Goal: Information Seeking & Learning: Learn about a topic

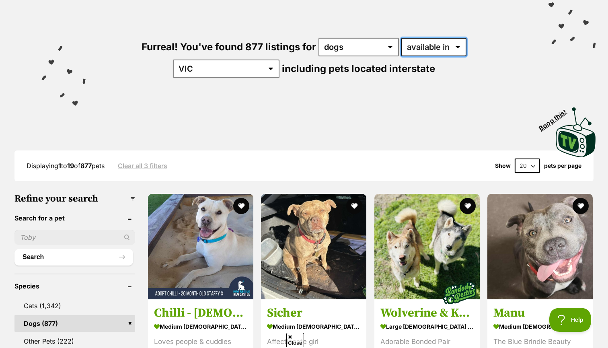
select select "disabled"
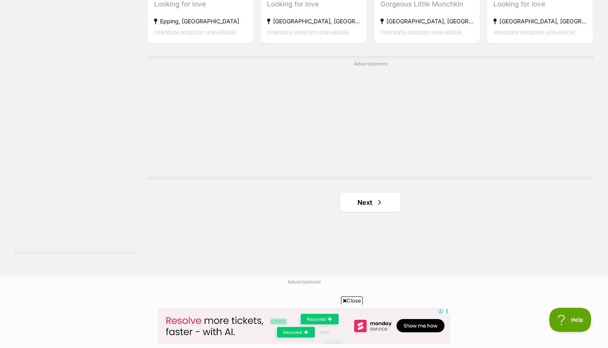
scroll to position [1413, 0]
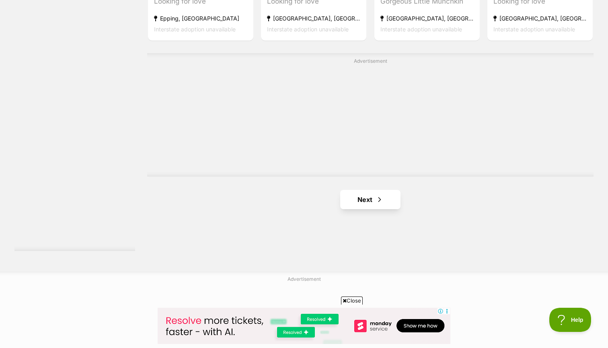
click at [381, 195] on span "Next page" at bounding box center [380, 200] width 8 height 10
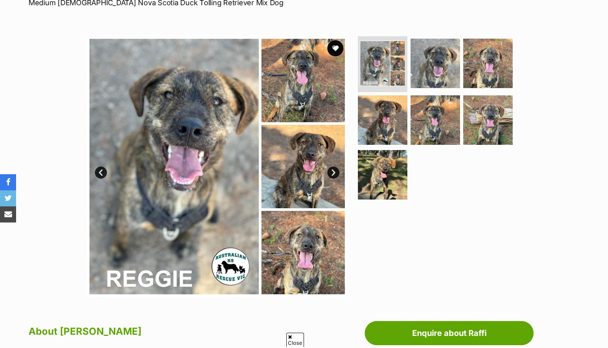
scroll to position [119, 0]
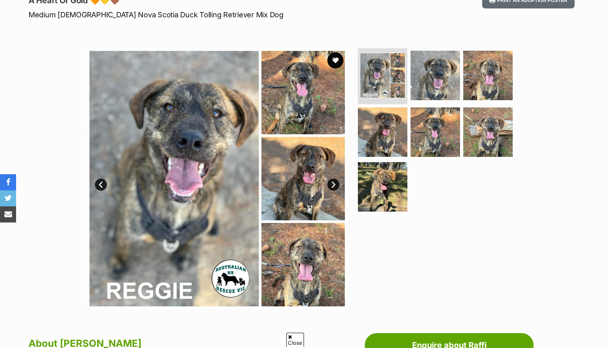
click at [333, 183] on link "Next" at bounding box center [333, 185] width 12 height 12
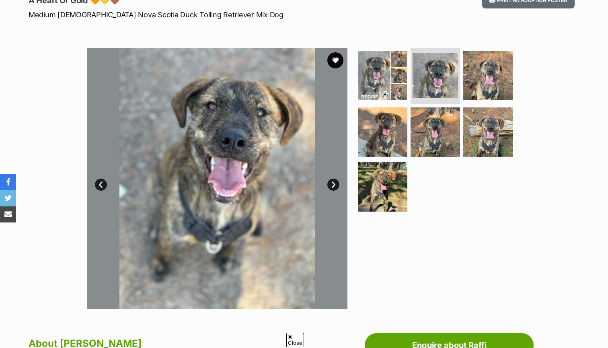
click at [333, 183] on link "Next" at bounding box center [333, 185] width 12 height 12
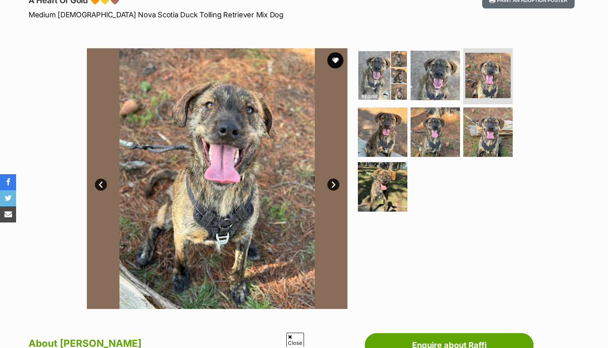
click at [333, 183] on link "Next" at bounding box center [333, 185] width 12 height 12
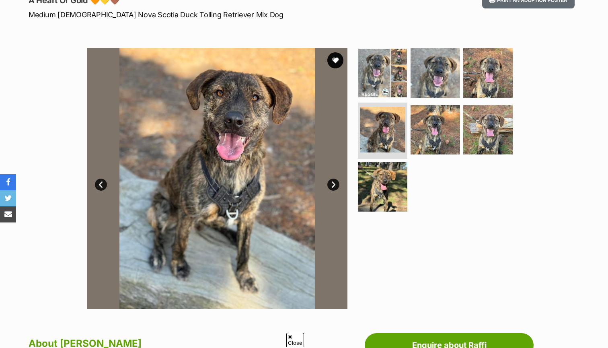
click at [333, 183] on link "Next" at bounding box center [333, 185] width 12 height 12
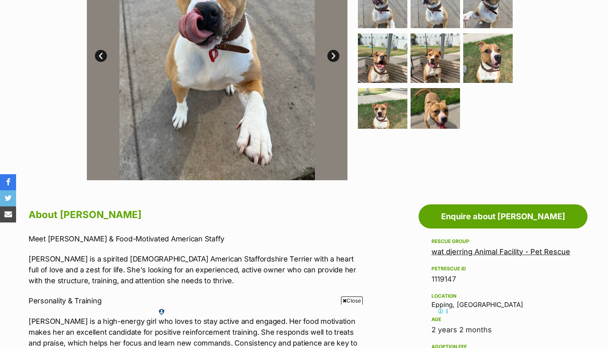
scroll to position [272, 0]
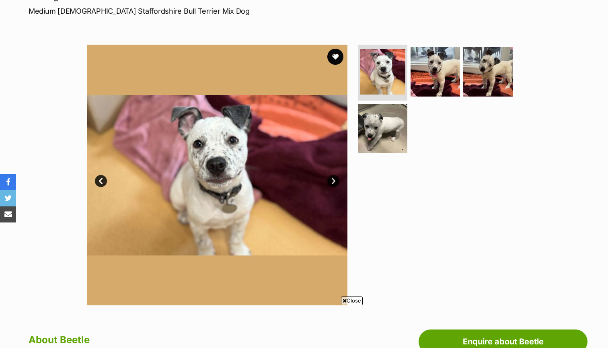
scroll to position [115, 0]
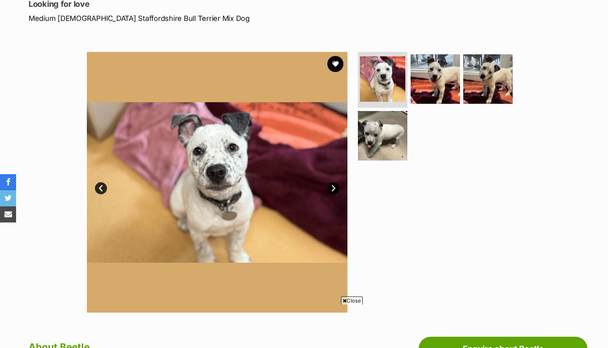
click at [332, 187] on link "Next" at bounding box center [333, 188] width 12 height 12
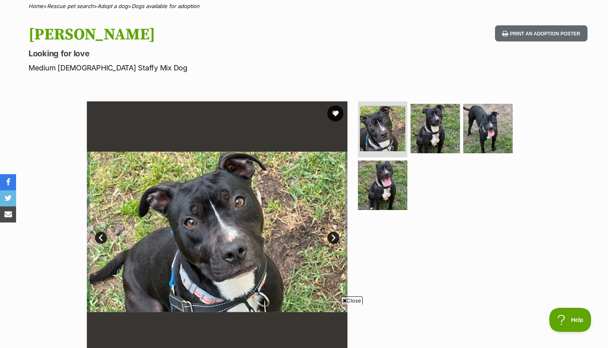
scroll to position [93, 0]
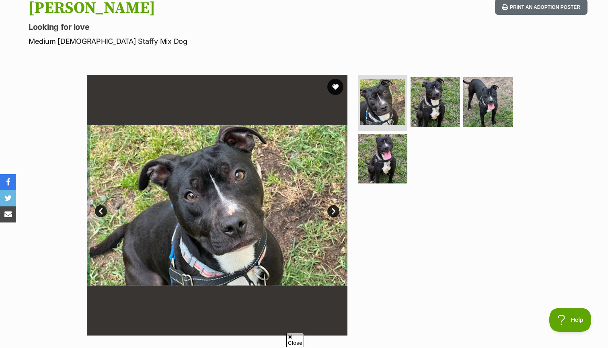
click at [333, 211] on link "Next" at bounding box center [333, 211] width 12 height 12
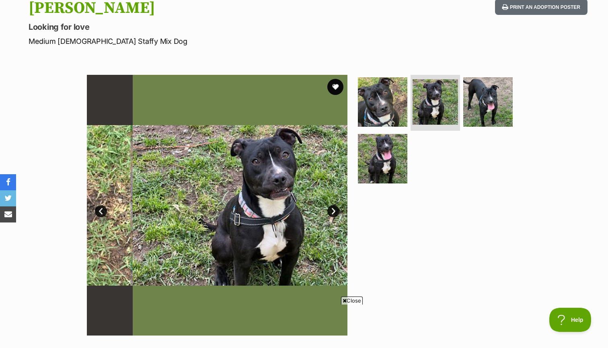
scroll to position [0, 0]
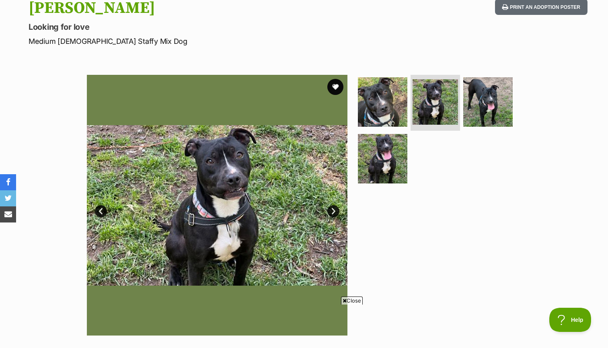
click at [333, 211] on link "Next" at bounding box center [333, 211] width 12 height 12
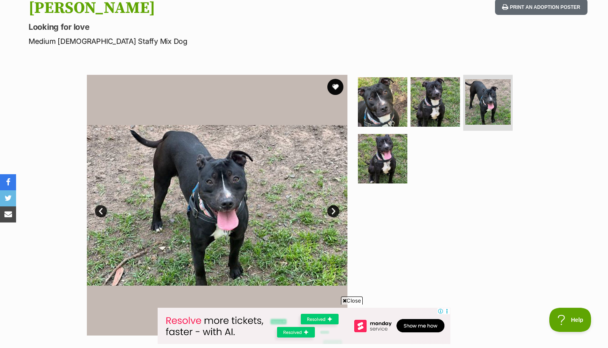
click at [333, 211] on link "Next" at bounding box center [333, 211] width 12 height 12
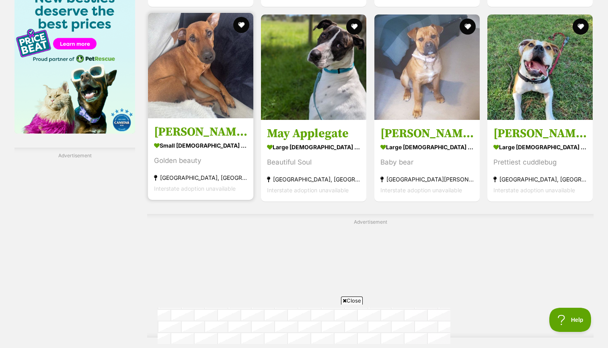
scroll to position [1298, 0]
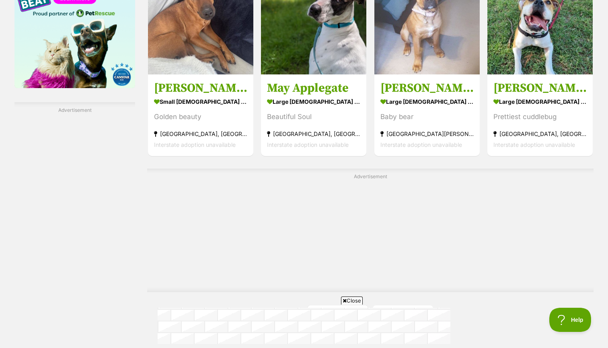
click at [403, 305] on link "Next" at bounding box center [403, 314] width 60 height 19
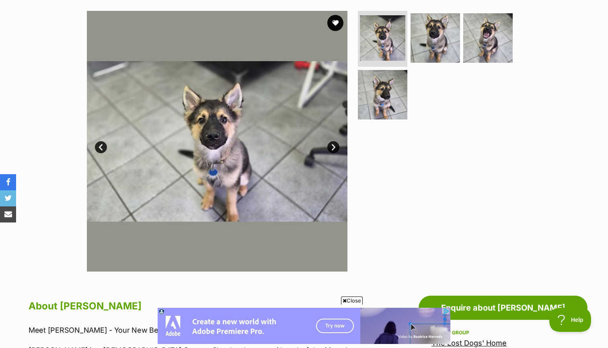
scroll to position [140, 0]
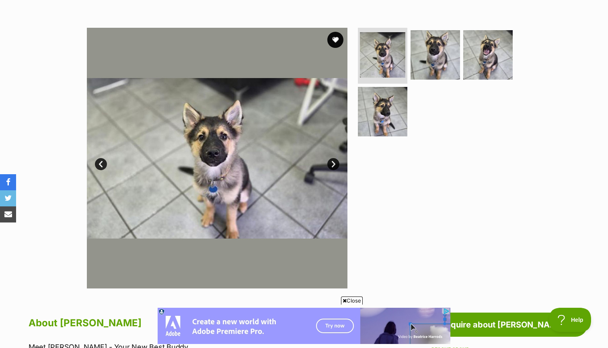
click at [335, 162] on link "Next" at bounding box center [333, 164] width 12 height 12
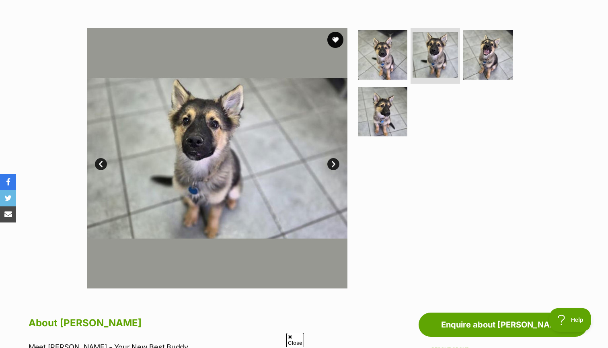
click at [335, 162] on link "Next" at bounding box center [333, 164] width 12 height 12
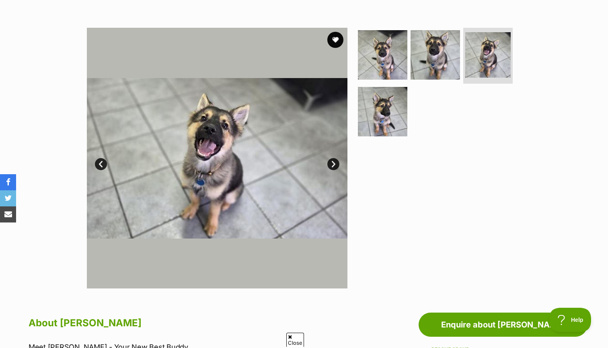
click at [335, 162] on link "Next" at bounding box center [333, 164] width 12 height 12
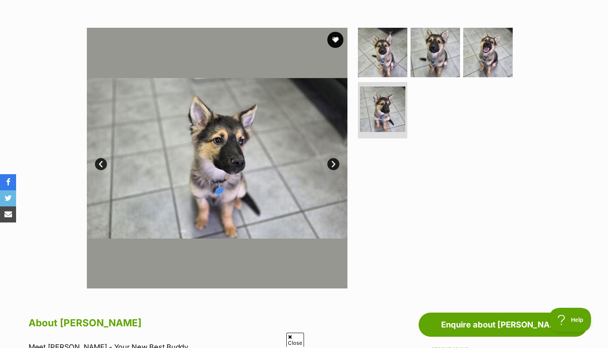
click at [335, 162] on link "Next" at bounding box center [333, 164] width 12 height 12
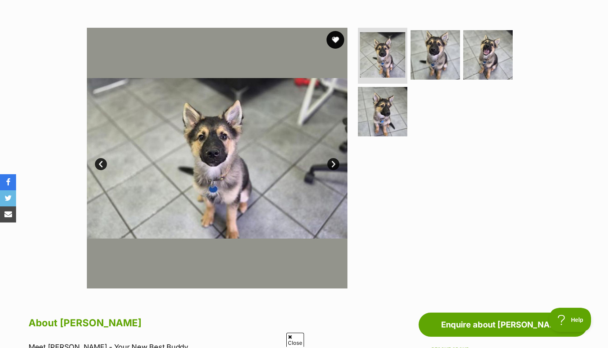
click at [329, 43] on button "favourite" at bounding box center [336, 40] width 18 height 18
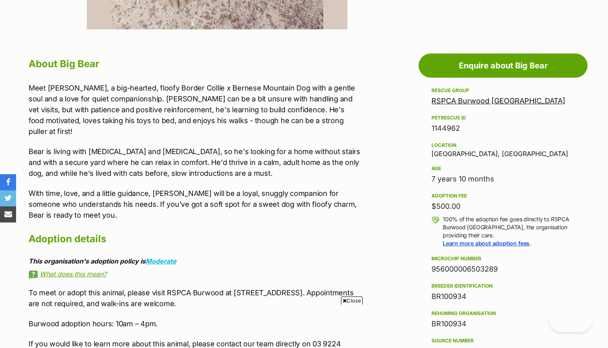
scroll to position [422, 0]
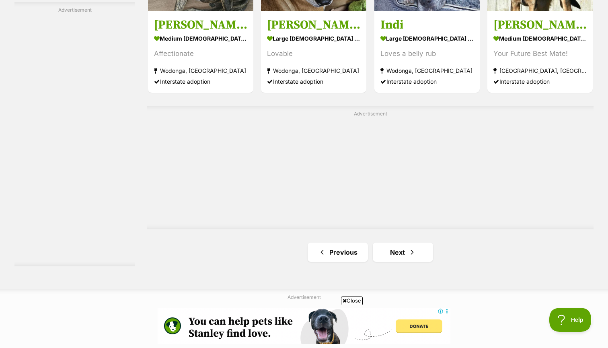
scroll to position [1424, 0]
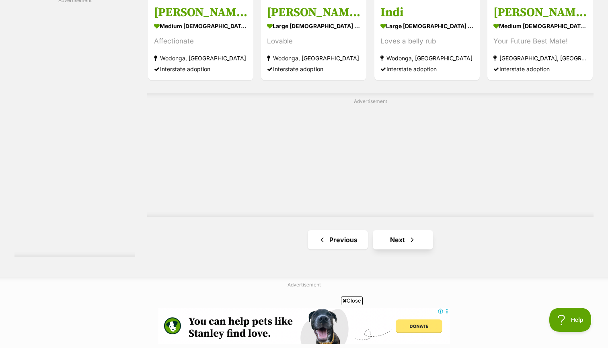
click at [400, 230] on link "Next" at bounding box center [403, 239] width 60 height 19
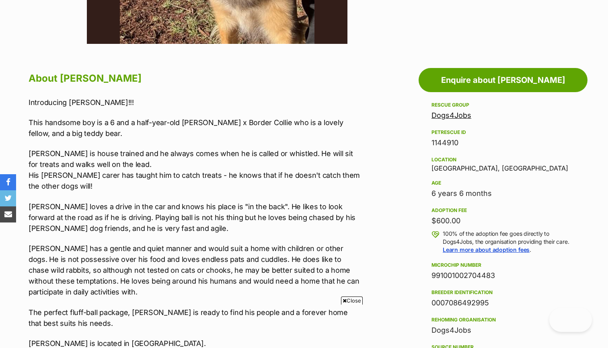
scroll to position [389, 0]
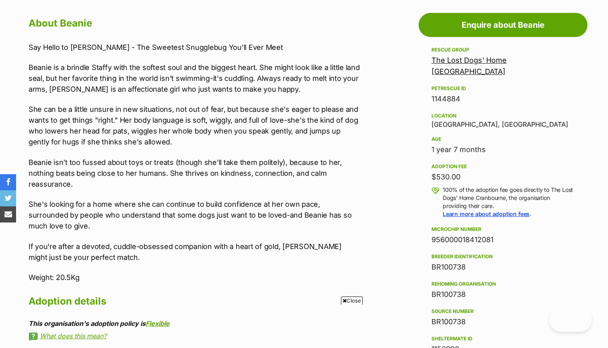
scroll to position [440, 0]
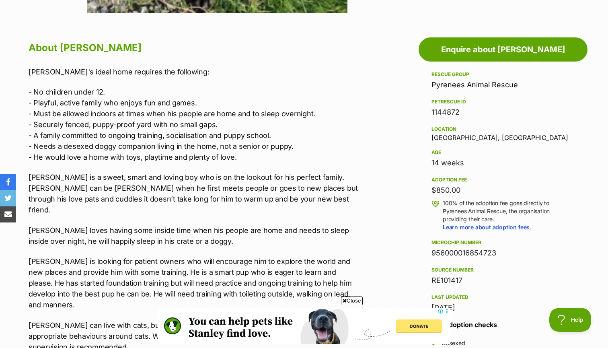
scroll to position [430, 0]
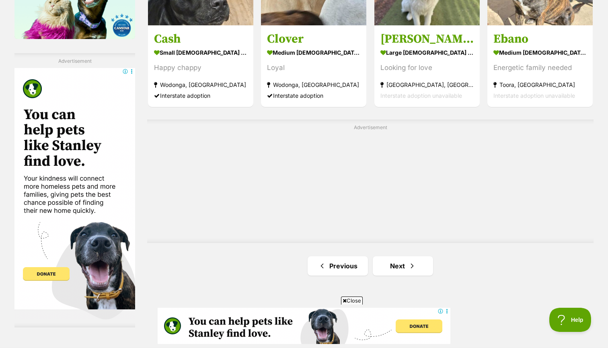
scroll to position [1377, 0]
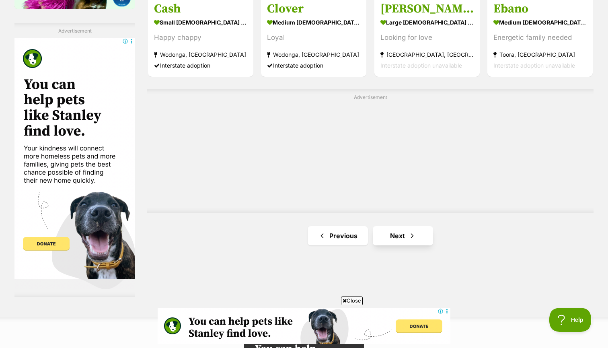
click at [403, 226] on link "Next" at bounding box center [403, 235] width 60 height 19
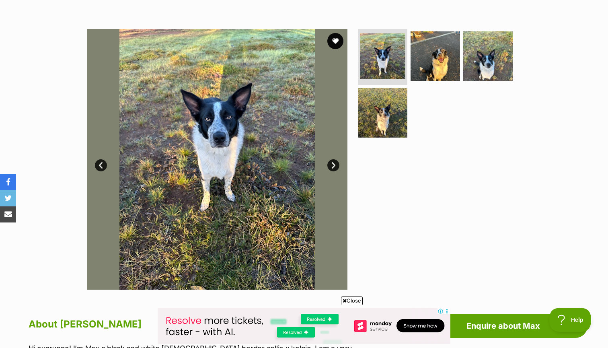
scroll to position [138, 0]
click at [335, 159] on link "Next" at bounding box center [333, 165] width 12 height 12
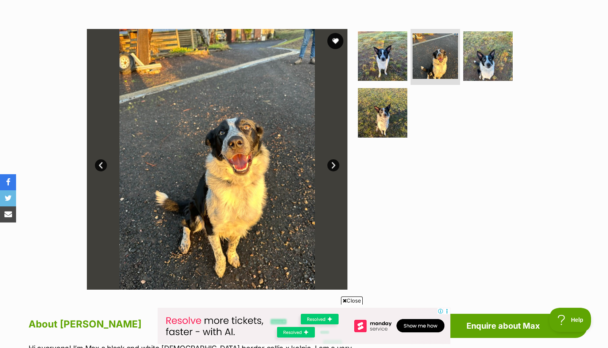
click at [334, 160] on link "Next" at bounding box center [333, 165] width 12 height 12
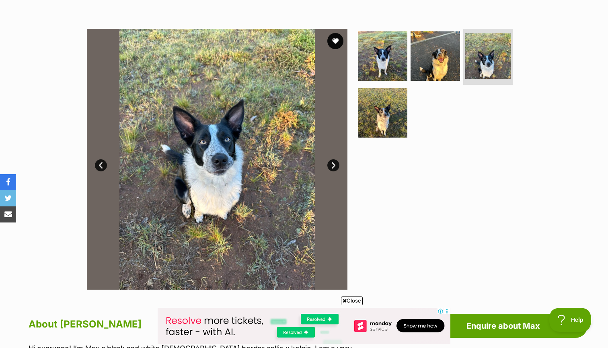
click at [334, 160] on link "Next" at bounding box center [333, 165] width 12 height 12
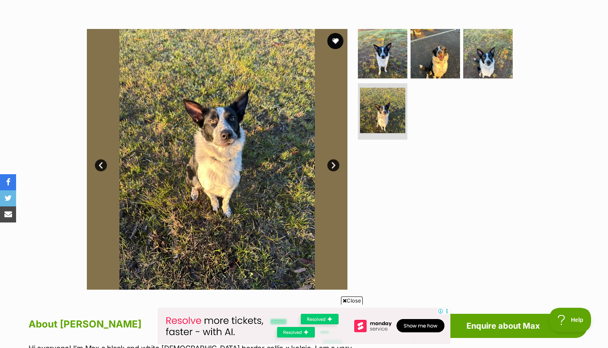
click at [334, 160] on link "Next" at bounding box center [333, 165] width 12 height 12
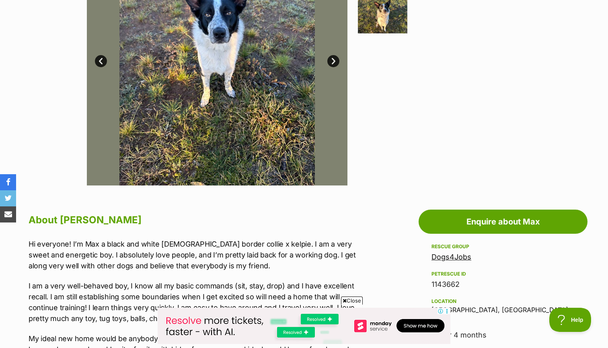
scroll to position [126, 0]
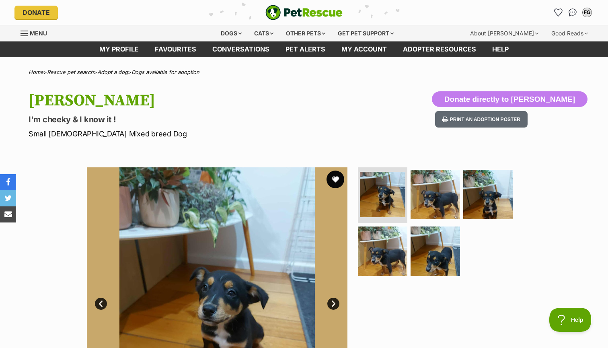
click at [332, 173] on button "favourite" at bounding box center [336, 180] width 18 height 18
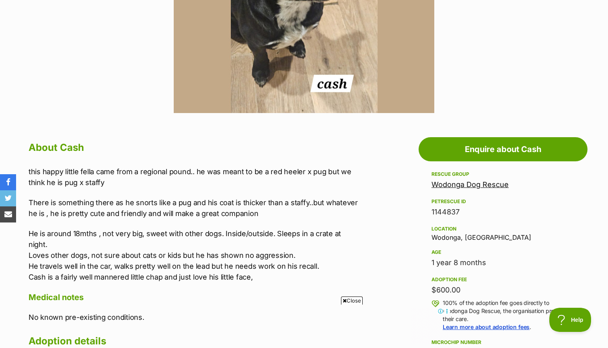
scroll to position [323, 0]
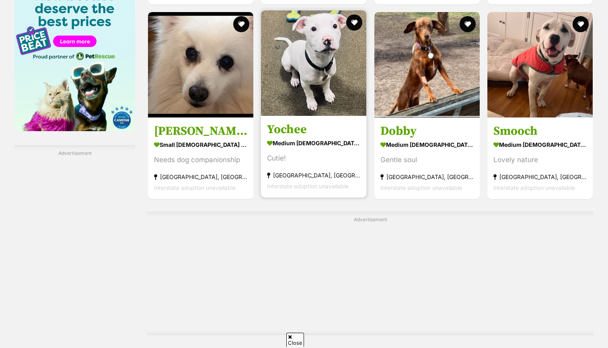
scroll to position [1289, 0]
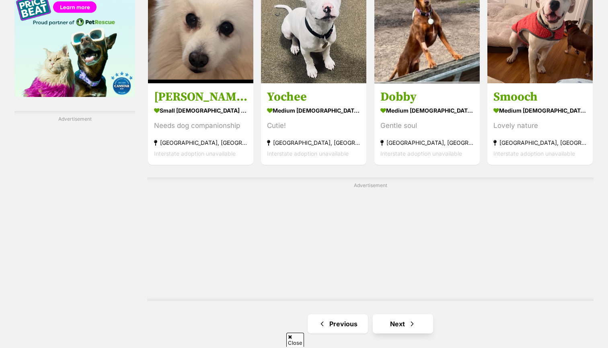
click at [411, 319] on span "Next page" at bounding box center [412, 324] width 8 height 10
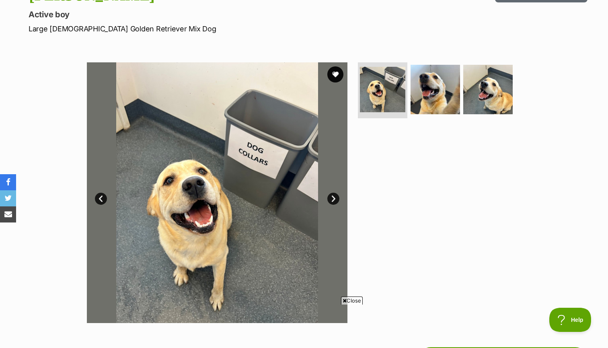
scroll to position [158, 0]
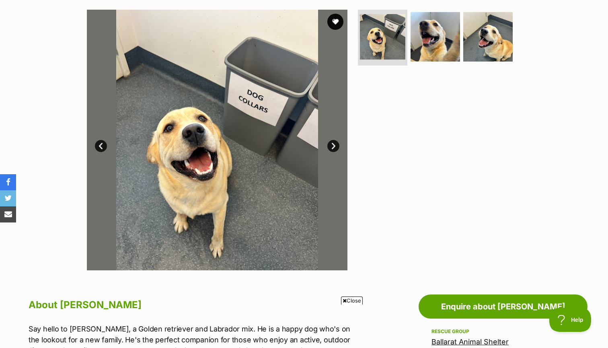
click at [332, 145] on link "Next" at bounding box center [333, 146] width 12 height 12
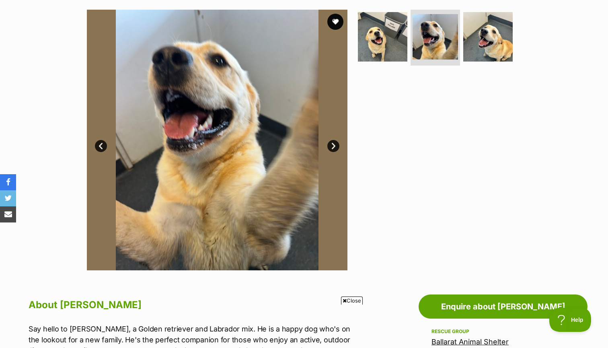
click at [332, 145] on link "Next" at bounding box center [333, 146] width 12 height 12
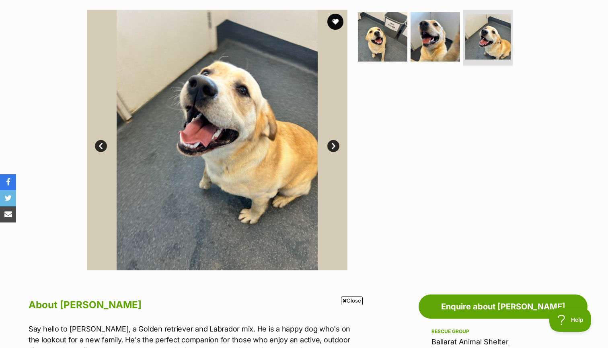
click at [332, 145] on link "Next" at bounding box center [333, 146] width 12 height 12
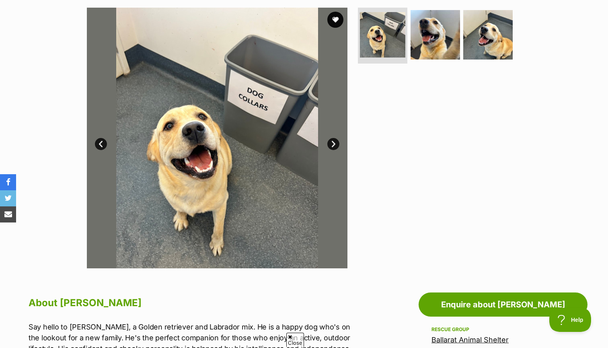
scroll to position [148, 0]
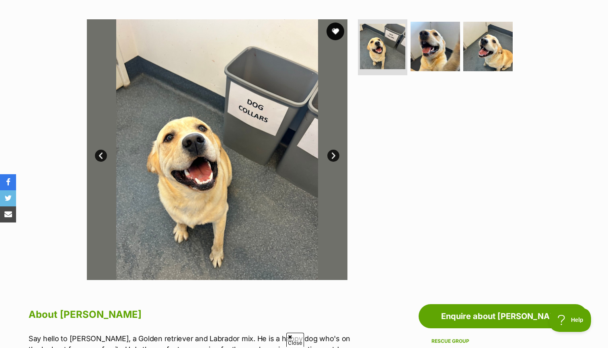
click at [338, 30] on button "favourite" at bounding box center [336, 32] width 18 height 18
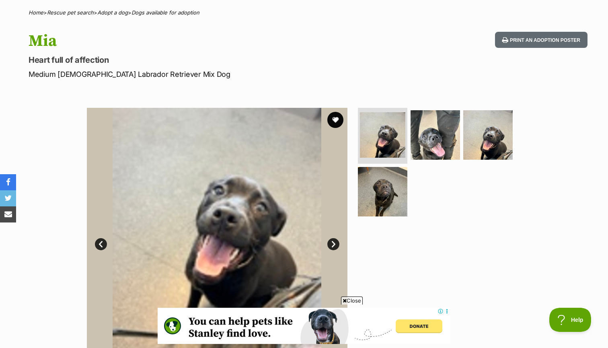
scroll to position [46, 0]
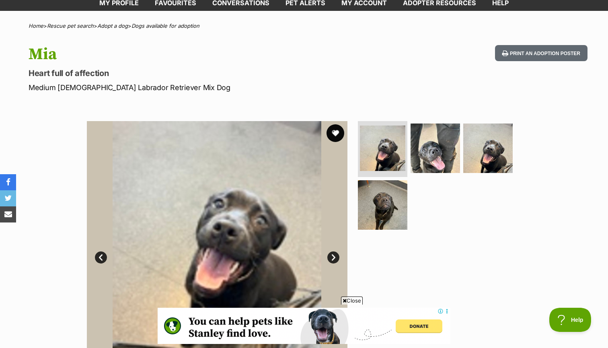
click at [339, 137] on button "favourite" at bounding box center [336, 133] width 18 height 18
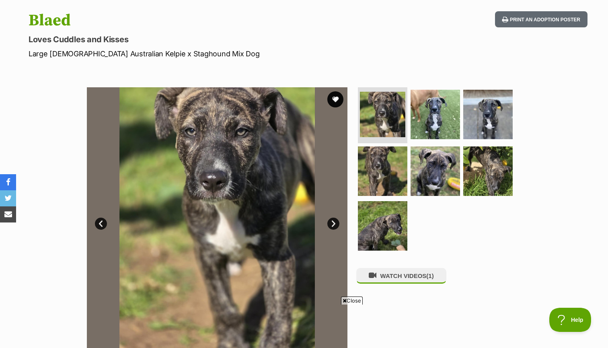
scroll to position [132, 0]
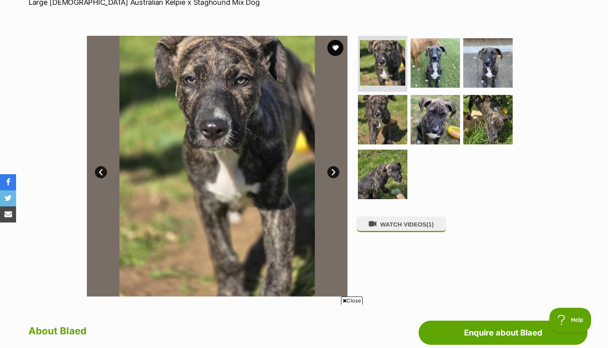
click at [333, 169] on link "Next" at bounding box center [333, 172] width 12 height 12
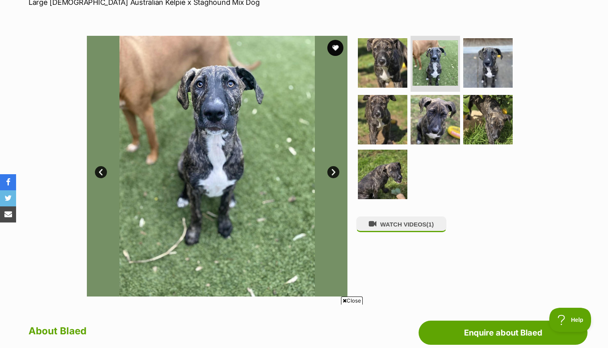
click at [333, 169] on link "Next" at bounding box center [333, 172] width 12 height 12
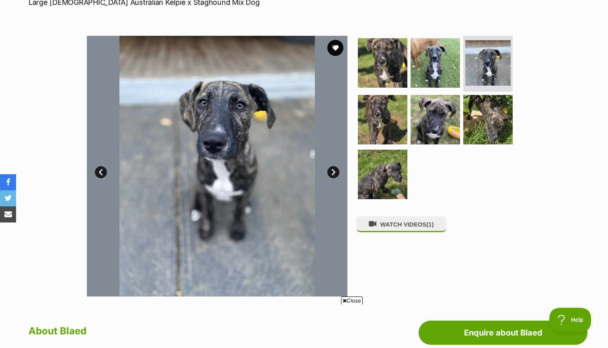
click at [333, 169] on link "Next" at bounding box center [333, 172] width 12 height 12
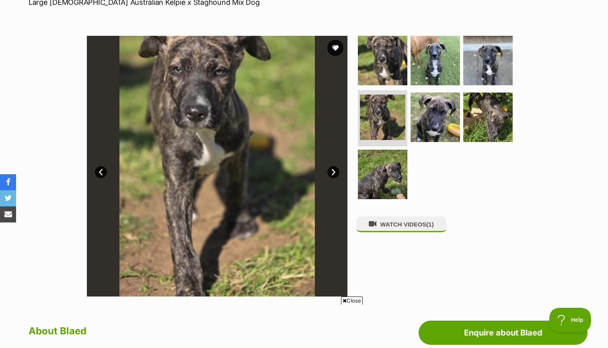
click at [333, 169] on link "Next" at bounding box center [333, 172] width 12 height 12
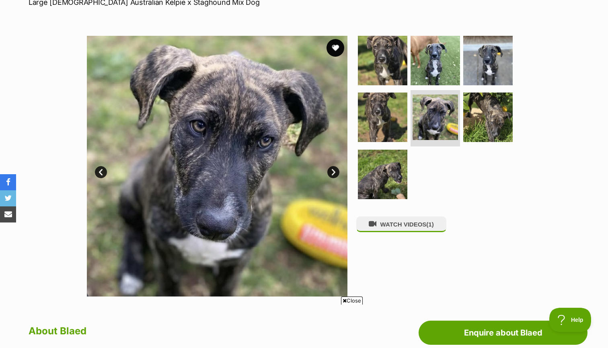
click at [335, 46] on button "favourite" at bounding box center [336, 48] width 18 height 18
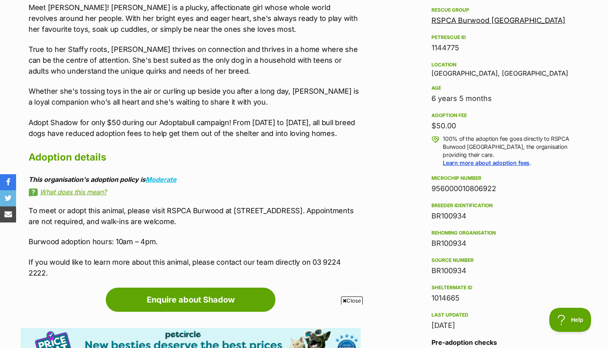
scroll to position [487, 0]
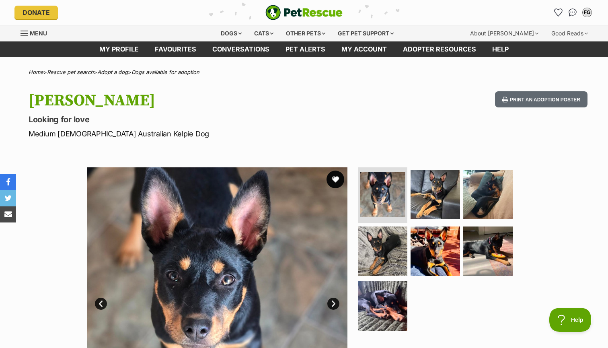
click at [336, 179] on button "favourite" at bounding box center [336, 180] width 18 height 18
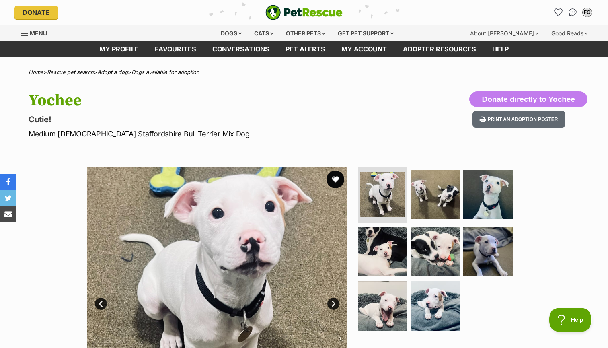
click at [336, 175] on button "favourite" at bounding box center [336, 180] width 18 height 18
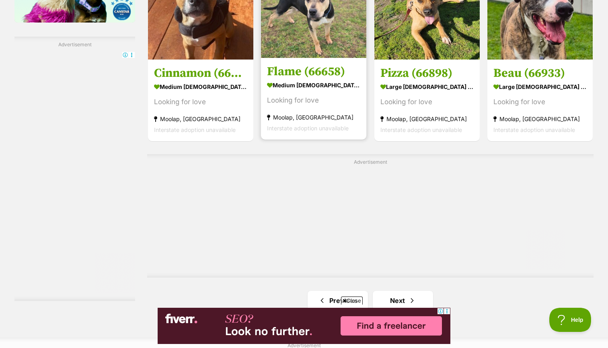
scroll to position [1380, 0]
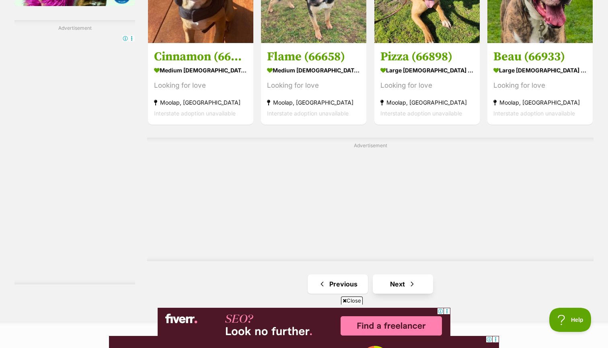
click at [391, 274] on link "Next" at bounding box center [403, 283] width 60 height 19
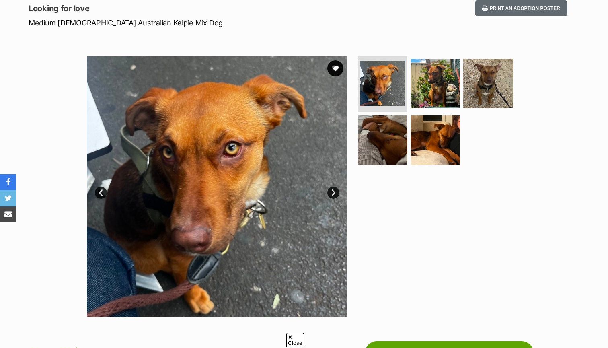
scroll to position [114, 0]
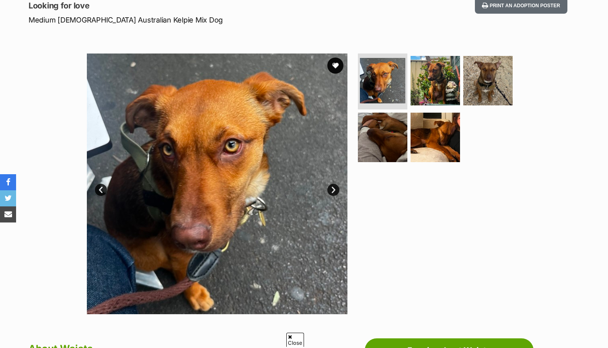
click at [335, 187] on link "Next" at bounding box center [333, 190] width 12 height 12
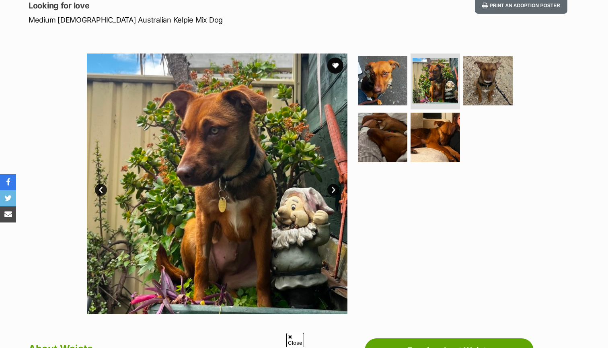
click at [335, 187] on link "Next" at bounding box center [333, 190] width 12 height 12
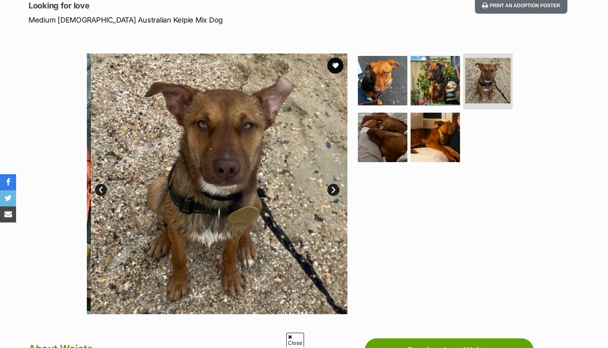
click at [335, 187] on link "Next" at bounding box center [333, 190] width 12 height 12
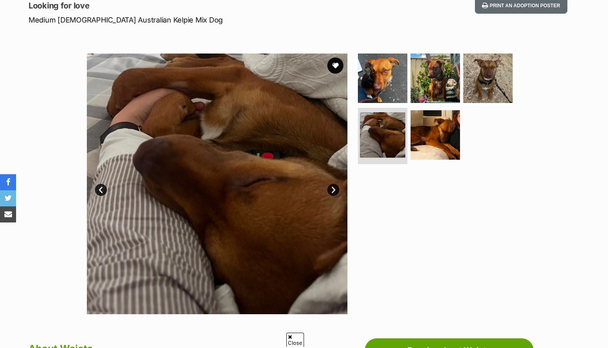
click at [335, 187] on link "Next" at bounding box center [333, 190] width 12 height 12
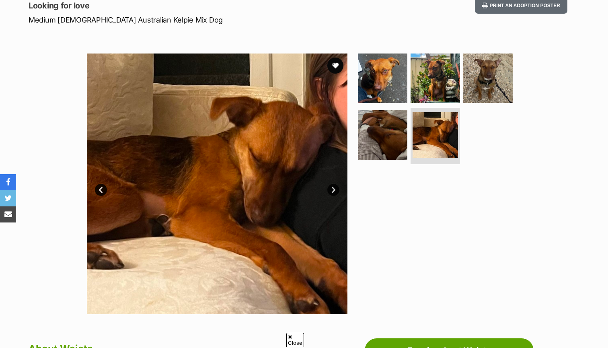
click at [335, 187] on link "Next" at bounding box center [333, 190] width 12 height 12
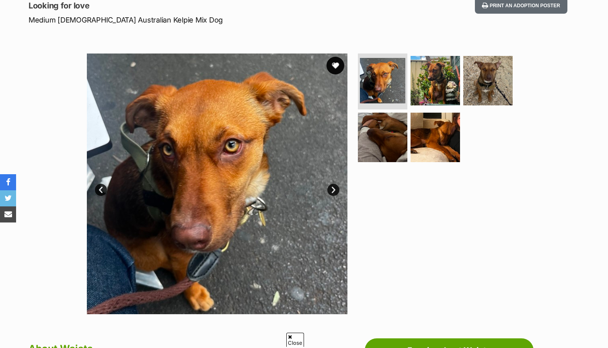
click at [338, 61] on button "favourite" at bounding box center [336, 66] width 18 height 18
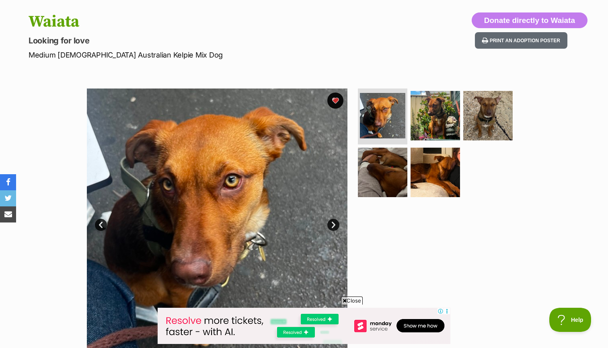
scroll to position [121, 0]
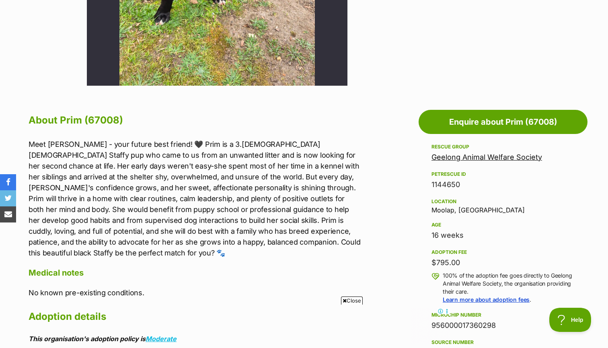
scroll to position [142, 0]
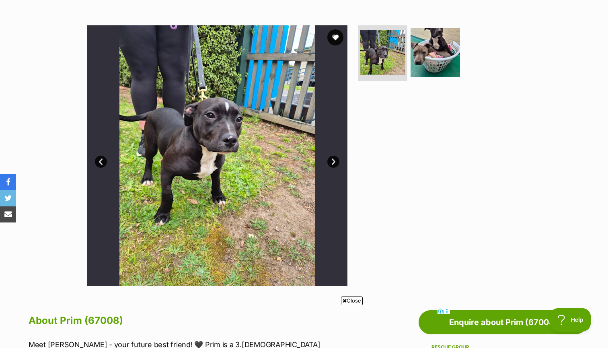
click at [334, 158] on link "Next" at bounding box center [333, 162] width 12 height 12
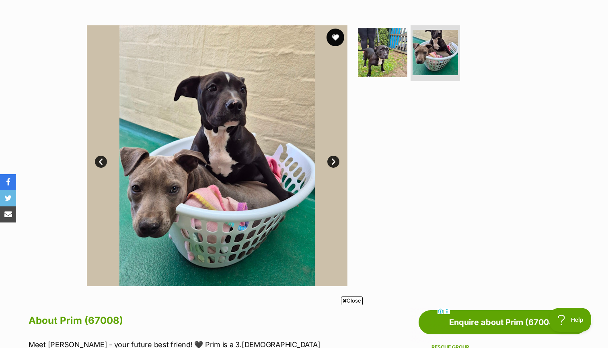
click at [336, 39] on button "favourite" at bounding box center [336, 38] width 18 height 18
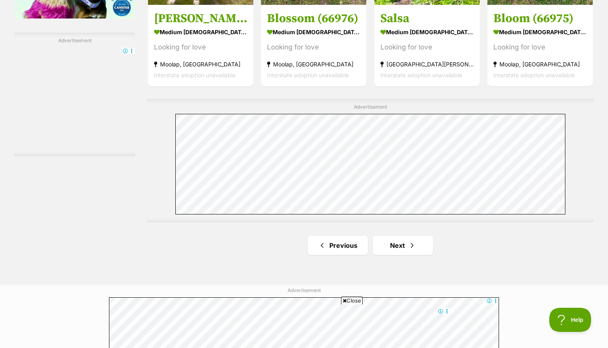
scroll to position [1378, 0]
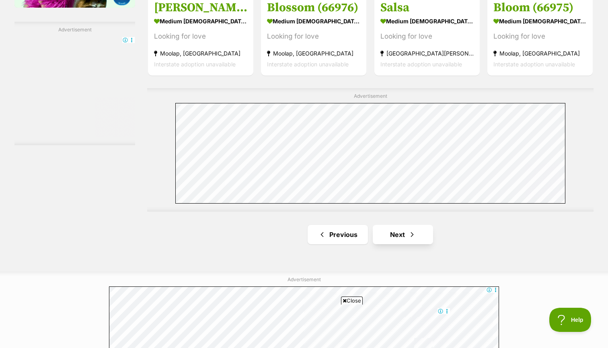
click at [399, 225] on link "Next" at bounding box center [403, 234] width 60 height 19
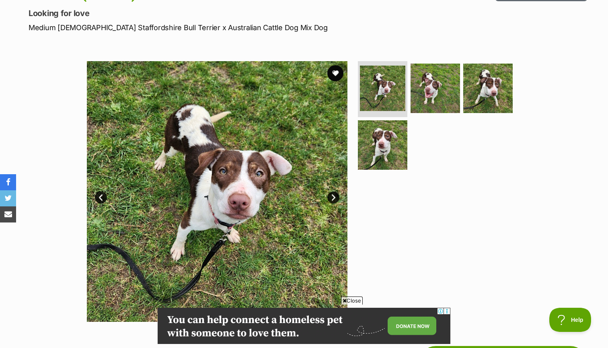
click at [333, 197] on link "Next" at bounding box center [333, 197] width 12 height 12
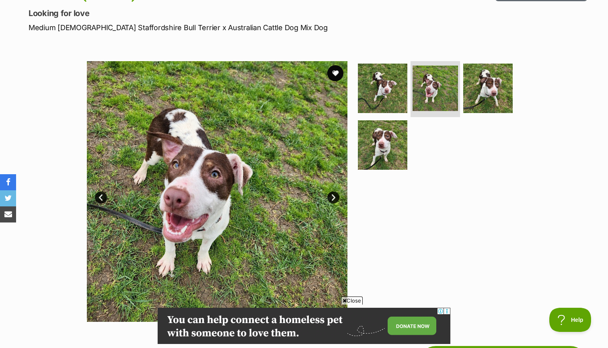
click at [333, 197] on link "Next" at bounding box center [333, 197] width 12 height 12
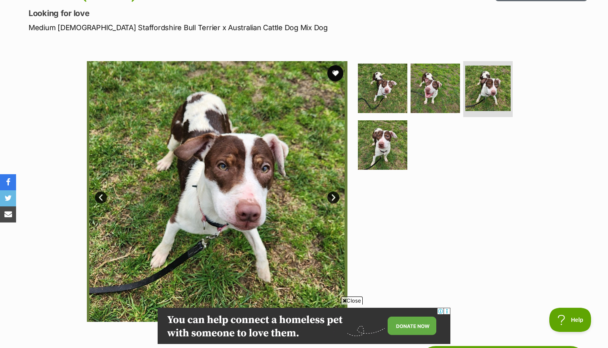
click at [333, 197] on link "Next" at bounding box center [333, 197] width 12 height 12
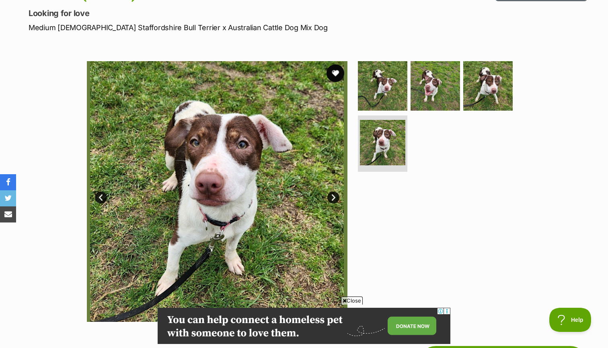
click at [335, 74] on button "favourite" at bounding box center [336, 73] width 18 height 18
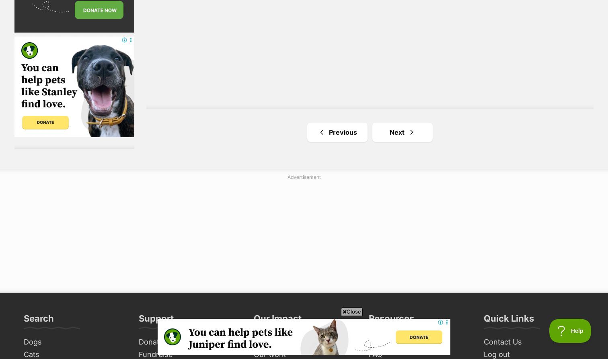
scroll to position [1497, 0]
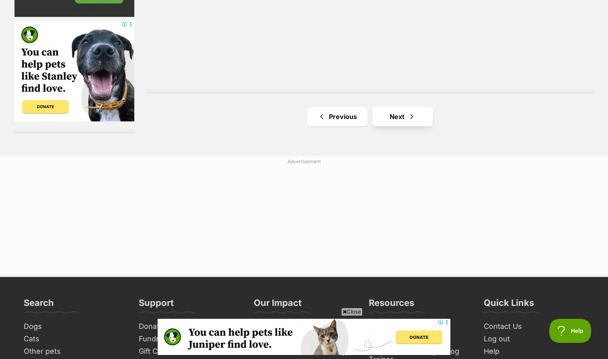
click at [395, 107] on link "Next" at bounding box center [402, 116] width 60 height 19
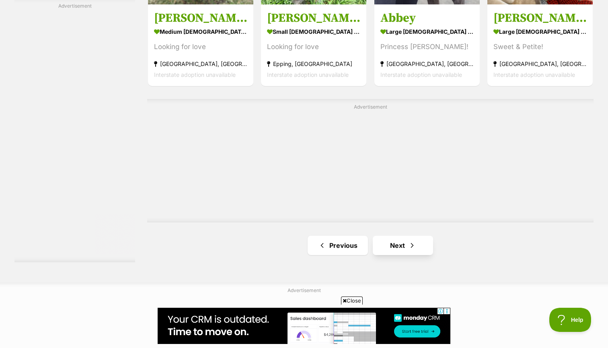
scroll to position [1451, 0]
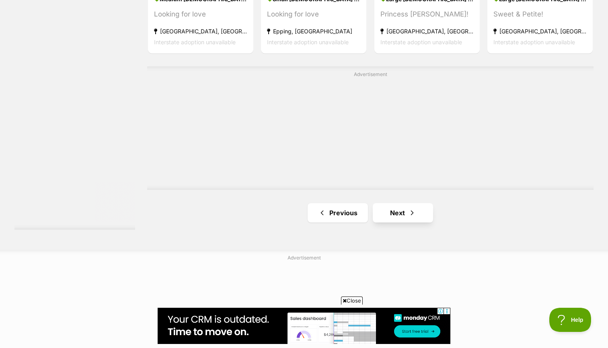
click at [418, 203] on link "Next" at bounding box center [403, 212] width 60 height 19
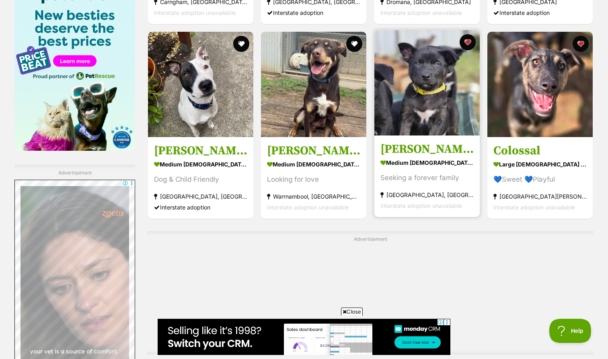
scroll to position [1325, 0]
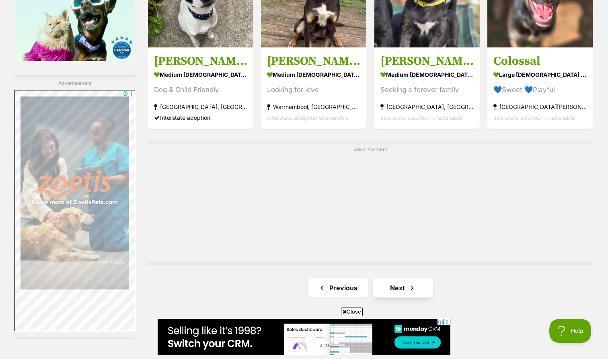
click at [394, 278] on link "Next" at bounding box center [403, 287] width 60 height 19
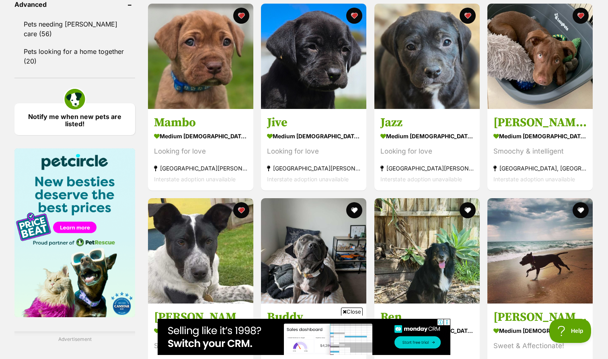
scroll to position [1214, 0]
